Goal: Task Accomplishment & Management: Manage account settings

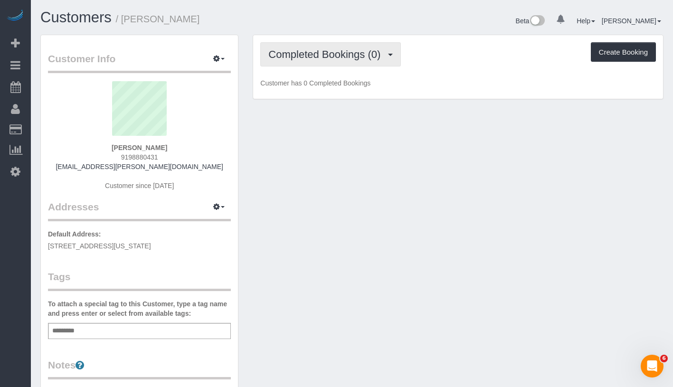
click at [349, 62] on button "Completed Bookings (0)" at bounding box center [330, 54] width 140 height 24
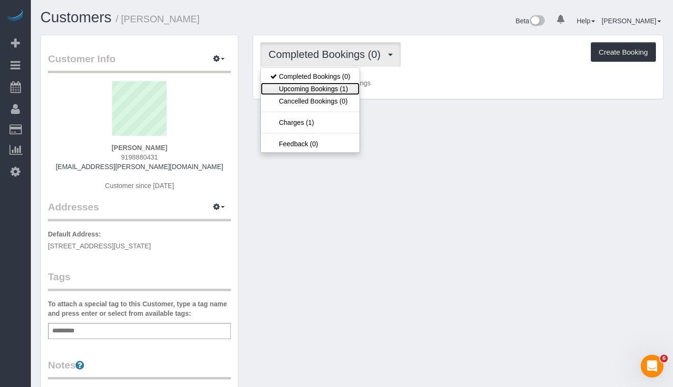
click at [328, 92] on link "Upcoming Bookings (1)" at bounding box center [310, 89] width 99 height 12
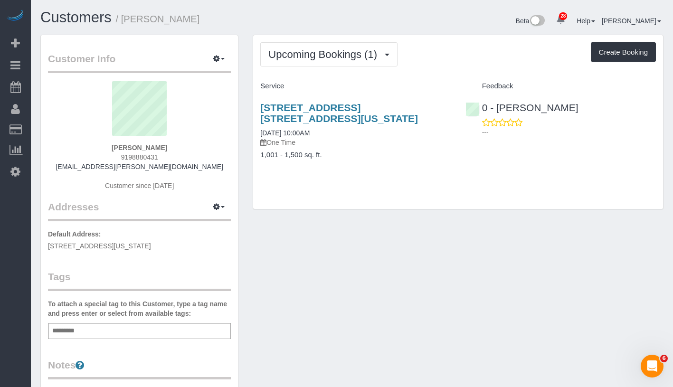
click at [402, 126] on div "[STREET_ADDRESS] [STREET_ADDRESS][US_STATE] [DATE] 10:00AM One Time" at bounding box center [355, 124] width 190 height 45
click at [324, 109] on link "[STREET_ADDRESS] [STREET_ADDRESS][US_STATE]" at bounding box center [339, 113] width 158 height 22
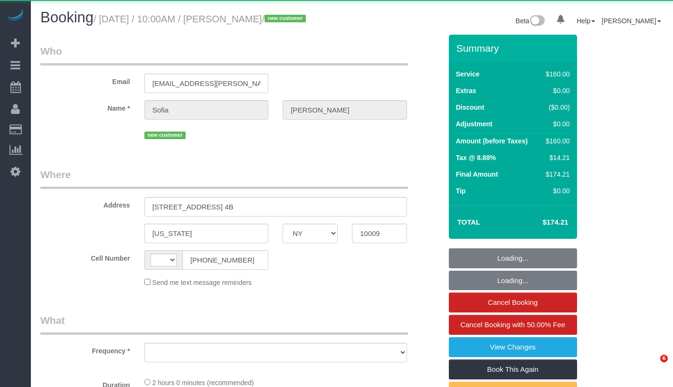
select select "NY"
select select "object:572"
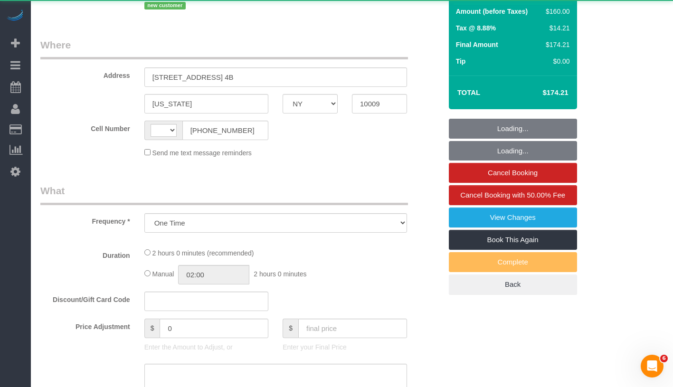
scroll to position [202, 0]
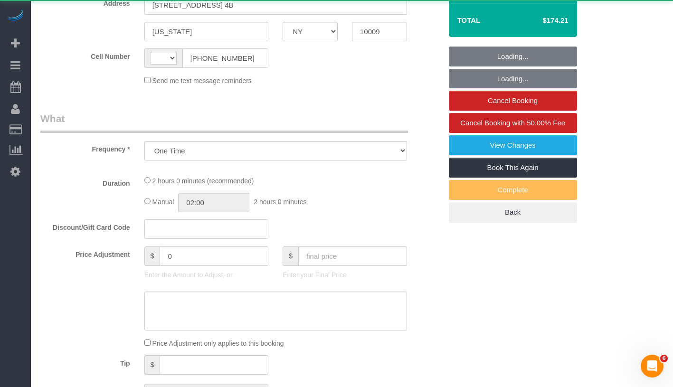
select select "number:89"
select select "number:90"
select select "number:15"
select select "number:5"
select select "string:US"
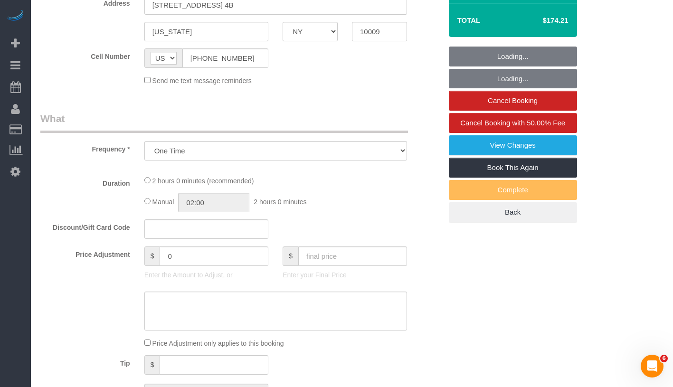
select select "spot1"
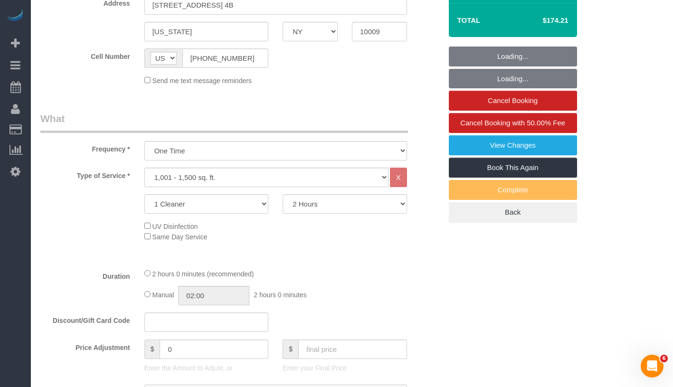
select select "string:stripe-pm_1SAgS84VGloSiKo7Rm2wK1xC"
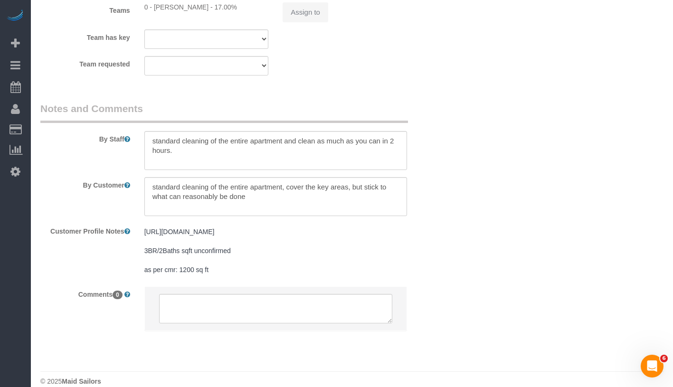
scroll to position [1139, 0]
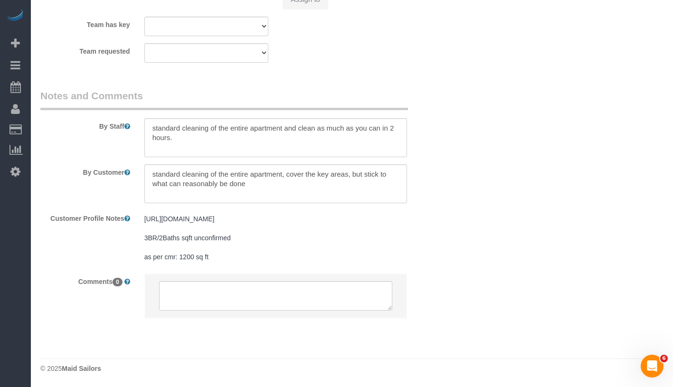
select select "object:1056"
select select "spot36"
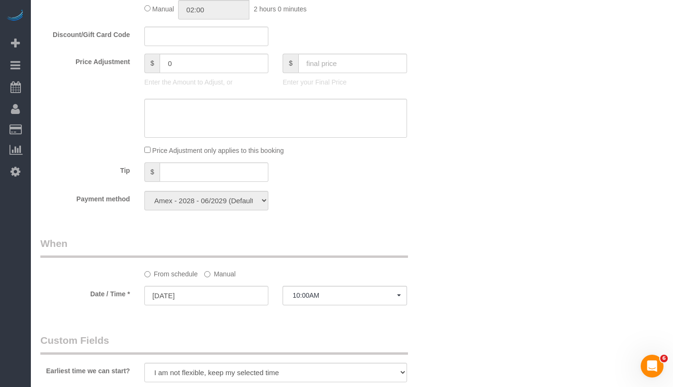
scroll to position [502, 0]
